Goal: Task Accomplishment & Management: Use online tool/utility

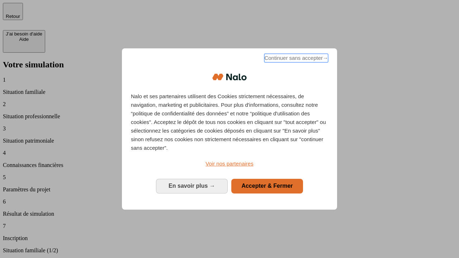
click at [296, 59] on span "Continuer sans accepter →" at bounding box center [296, 58] width 64 height 9
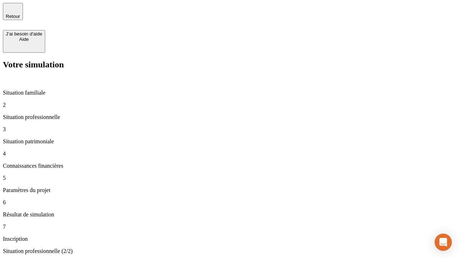
type input "70 000"
type input "1 000"
